Goal: Task Accomplishment & Management: Manage account settings

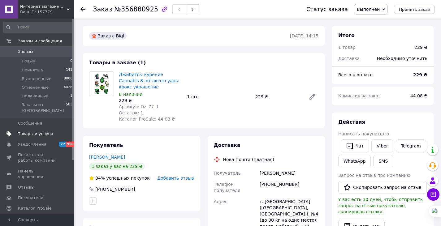
click at [33, 131] on span "Товары и услуги" at bounding box center [35, 134] width 35 height 6
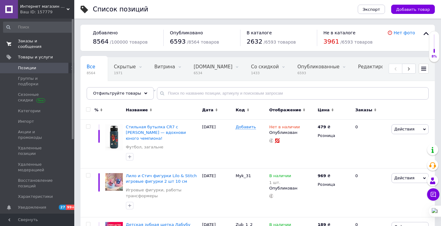
click at [25, 39] on span "Заказы и сообщения" at bounding box center [37, 43] width 39 height 11
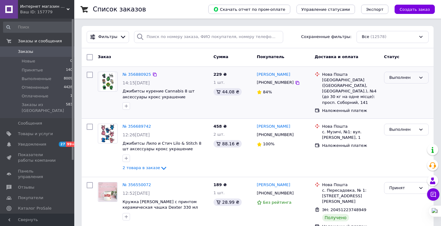
click at [403, 78] on div "Выполнен" at bounding box center [402, 78] width 27 height 6
click at [393, 87] on li "Принят" at bounding box center [406, 90] width 44 height 11
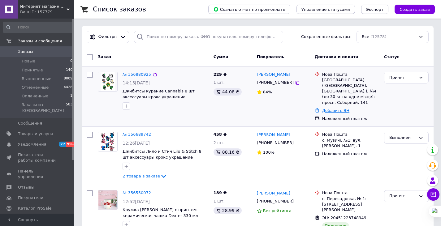
click at [335, 108] on link "Добавить ЭН" at bounding box center [335, 110] width 27 height 5
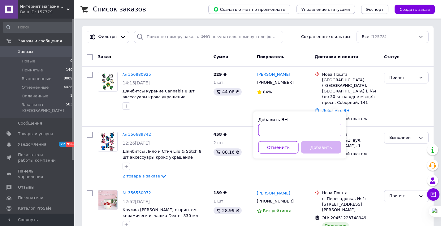
click at [322, 129] on input "Добавить ЭН" at bounding box center [299, 130] width 83 height 12
paste input "20451225217780"
type input "20451225217780"
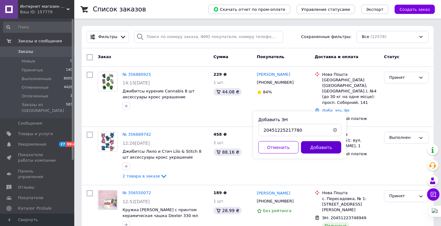
click at [318, 147] on button "Добавить" at bounding box center [321, 147] width 40 height 12
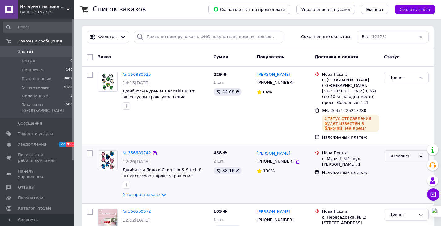
click at [393, 154] on div "Выполнен" at bounding box center [402, 156] width 27 height 6
click at [393, 164] on li "Принят" at bounding box center [406, 169] width 44 height 11
click at [340, 170] on link "Добавить ЭН" at bounding box center [335, 172] width 27 height 5
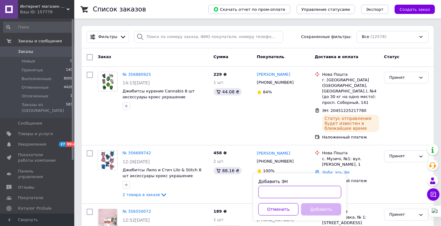
click at [309, 197] on input "Добавить ЭН" at bounding box center [299, 192] width 83 height 12
paste input "20451224037363"
type input "20451224037363"
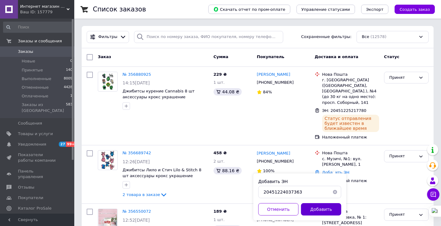
click at [314, 208] on button "Добавить" at bounding box center [321, 209] width 40 height 12
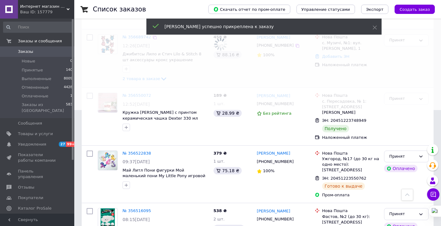
scroll to position [116, 0]
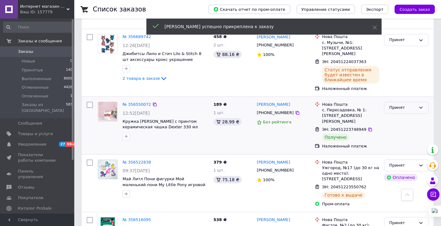
click at [396, 102] on div "Принят" at bounding box center [406, 108] width 45 height 12
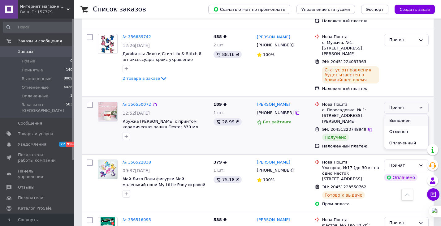
click at [396, 115] on li "Выполнен" at bounding box center [406, 120] width 44 height 11
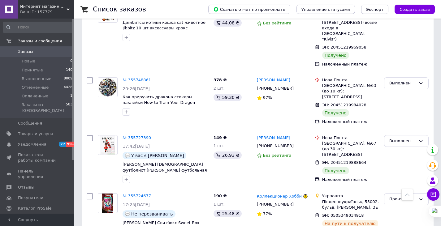
scroll to position [1031, 0]
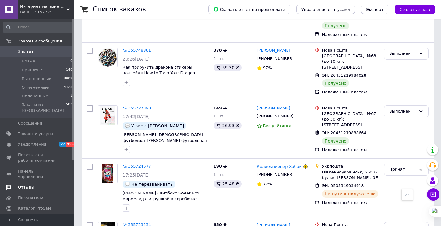
click at [22, 182] on link "Отзывы" at bounding box center [38, 187] width 76 height 11
